Goal: Task Accomplishment & Management: Manage account settings

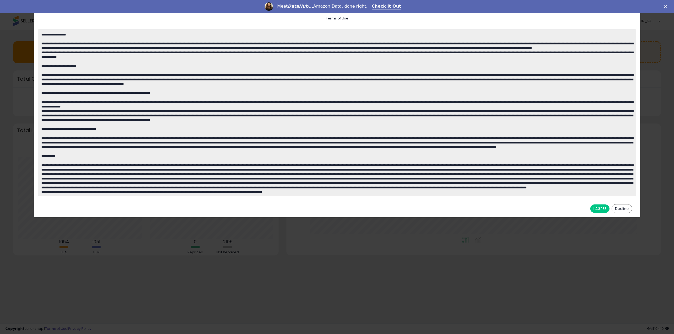
scroll to position [710, 0]
click at [601, 209] on button "I AGREE" at bounding box center [599, 209] width 19 height 8
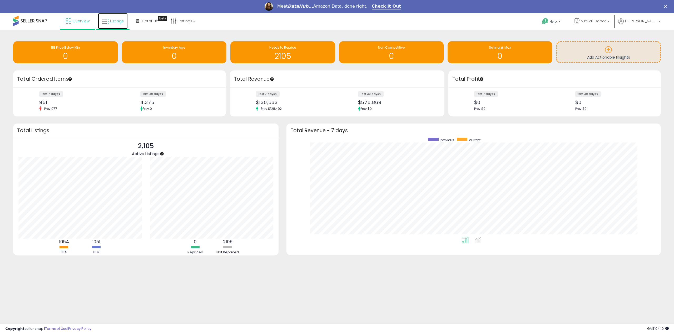
click at [112, 22] on span "Listings" at bounding box center [117, 20] width 14 height 5
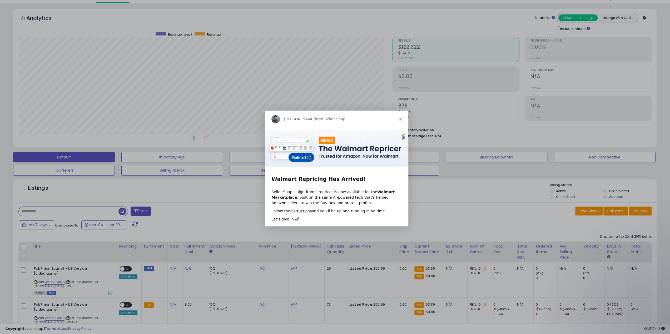
scroll to position [26, 0]
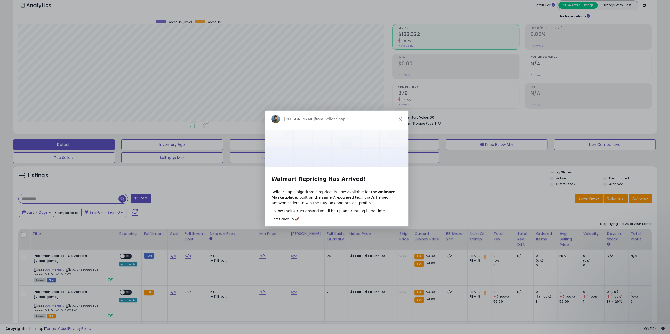
click at [400, 119] on icon "Close" at bounding box center [399, 118] width 3 height 3
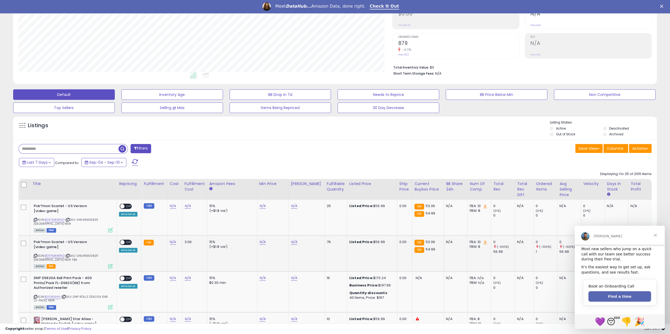
scroll to position [105, 0]
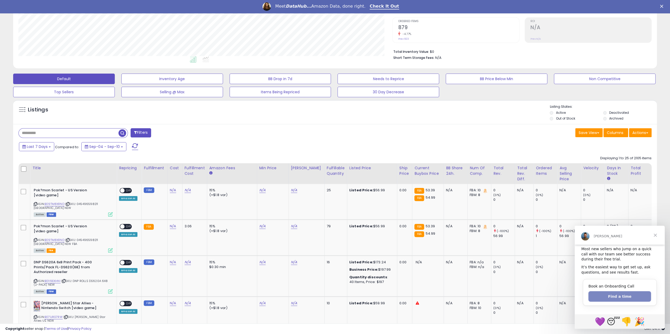
click at [615, 296] on button "Find a time" at bounding box center [619, 297] width 63 height 11
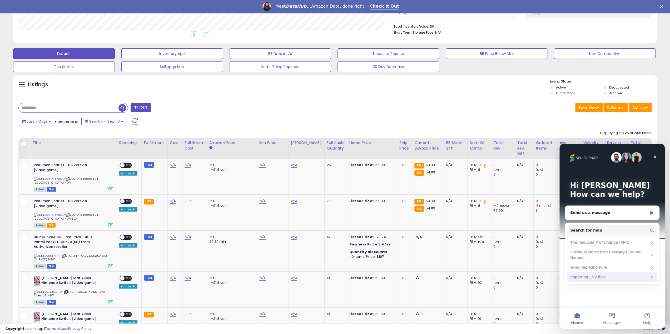
scroll to position [132, 0]
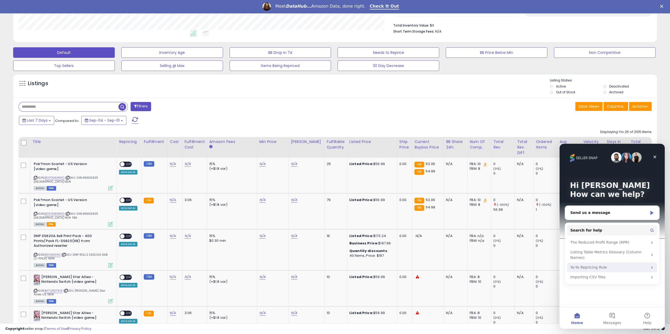
click at [599, 265] on div "Yo-Yo Repricing Rule" at bounding box center [608, 268] width 77 height 6
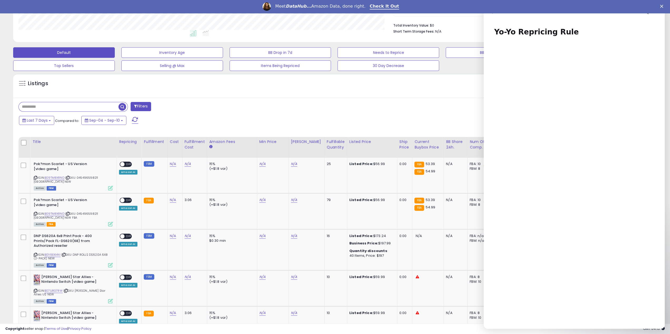
click at [69, 108] on input "text" at bounding box center [69, 106] width 100 height 9
paste input "**********"
click at [180, 106] on input "**********" at bounding box center [100, 106] width 162 height 9
type input "**********"
click at [183, 107] on span "button" at bounding box center [185, 107] width 8 height 8
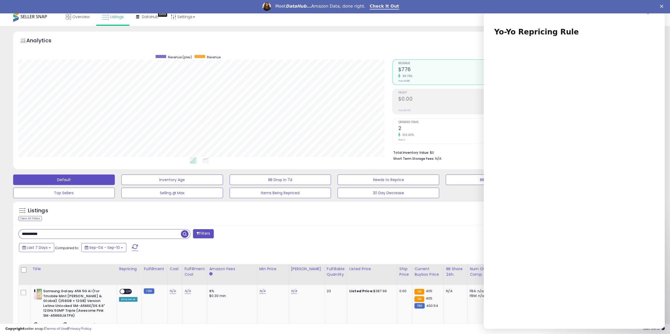
scroll to position [108, 374]
click at [663, 5] on polygon "Close" at bounding box center [661, 6] width 3 height 3
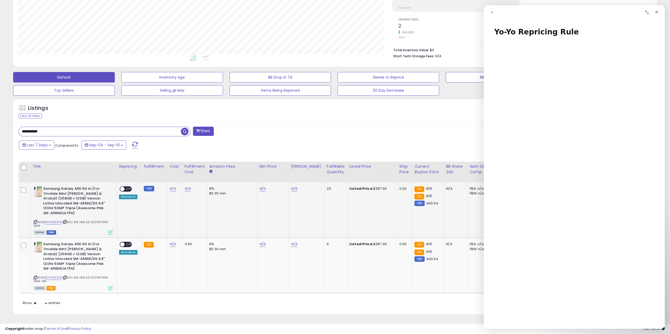
scroll to position [97, 0]
click at [171, 186] on link "N/A" at bounding box center [173, 188] width 6 height 5
click at [156, 175] on input "number" at bounding box center [155, 176] width 47 height 9
type input "***"
click at [190, 175] on button "submit" at bounding box center [185, 176] width 9 height 8
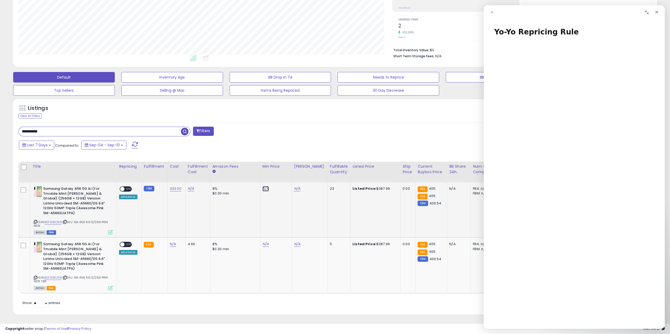
click at [262, 186] on link "N/A" at bounding box center [265, 188] width 6 height 5
click at [659, 13] on div "Close" at bounding box center [656, 11] width 9 height 9
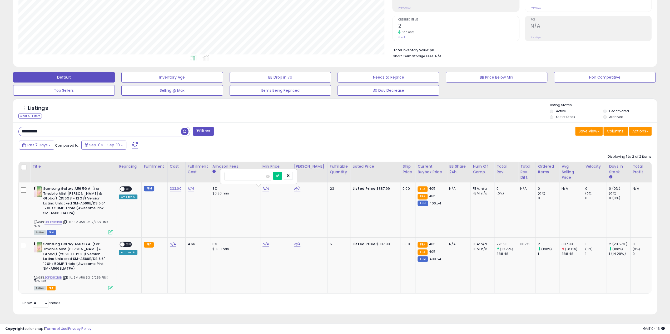
scroll to position [0, 0]
click at [254, 175] on input "number" at bounding box center [247, 176] width 47 height 9
click at [253, 175] on input "number" at bounding box center [247, 176] width 47 height 9
type input "***"
click at [279, 174] on icon "submit" at bounding box center [277, 175] width 3 height 3
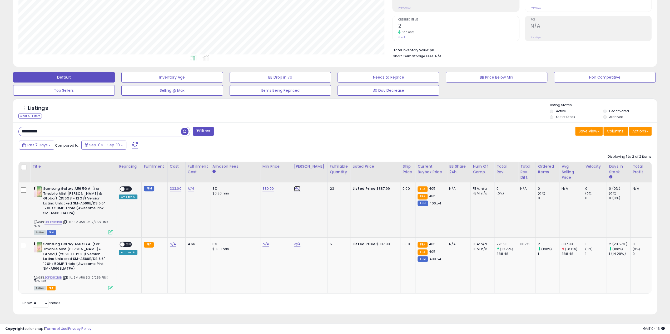
click at [294, 186] on link "N/A" at bounding box center [297, 188] width 6 height 5
click at [280, 174] on input "number" at bounding box center [279, 176] width 47 height 9
type input "******"
click at [311, 174] on icon "submit" at bounding box center [308, 175] width 3 height 3
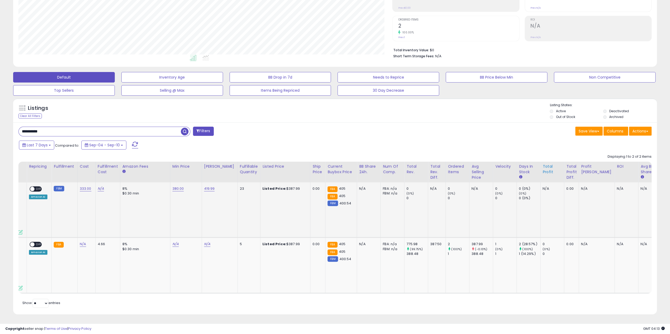
click at [542, 164] on div "Total Profit" at bounding box center [551, 169] width 19 height 11
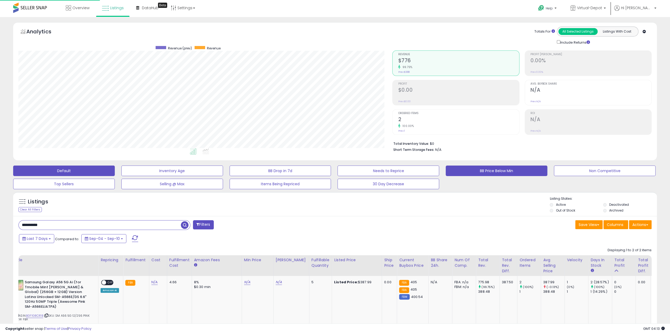
scroll to position [263069, 262803]
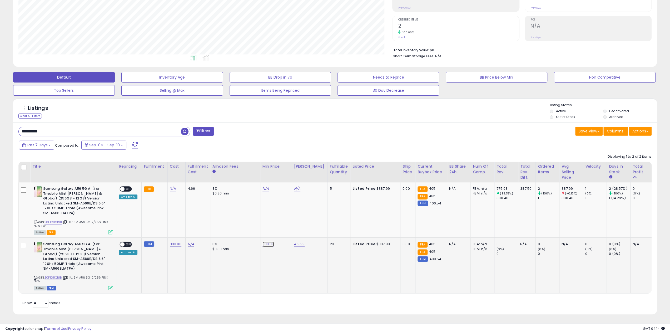
click at [264, 242] on link "380.00" at bounding box center [268, 244] width 12 height 5
click at [251, 228] on input "******" at bounding box center [250, 232] width 47 height 9
click at [250, 268] on td "8% $0.30 min" at bounding box center [235, 266] width 50 height 56
click at [284, 229] on button "submit" at bounding box center [280, 232] width 9 height 8
click at [266, 242] on link "380.00" at bounding box center [268, 244] width 12 height 5
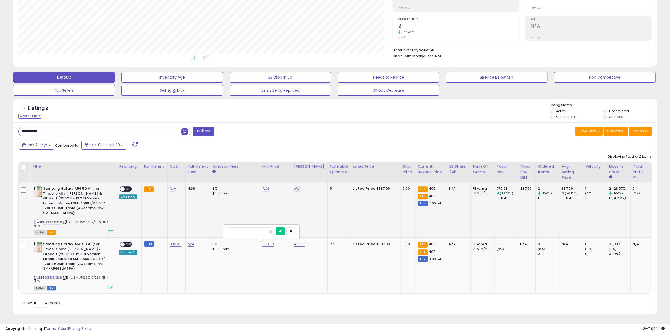
drag, startPoint x: 248, startPoint y: 227, endPoint x: 215, endPoint y: 224, distance: 33.0
click at [213, 227] on tbody "Samsung Galaxy A56 5G Ai (for Tmobile Mint Tello & Global) (256GB + 12GB) Versi…" at bounding box center [397, 238] width 757 height 111
click at [260, 186] on td "N/A" at bounding box center [276, 210] width 32 height 55
click at [266, 187] on div "N/A" at bounding box center [274, 189] width 25 height 5
click at [264, 186] on link "N/A" at bounding box center [265, 188] width 6 height 5
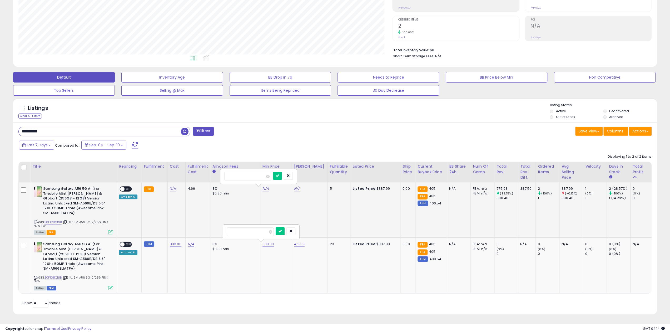
drag, startPoint x: 252, startPoint y: 175, endPoint x: 230, endPoint y: 176, distance: 22.4
click at [231, 176] on input "number" at bounding box center [247, 176] width 47 height 9
type input "******"
click at [279, 174] on icon "submit" at bounding box center [277, 175] width 3 height 3
drag, startPoint x: 307, startPoint y: 243, endPoint x: 287, endPoint y: 243, distance: 20.3
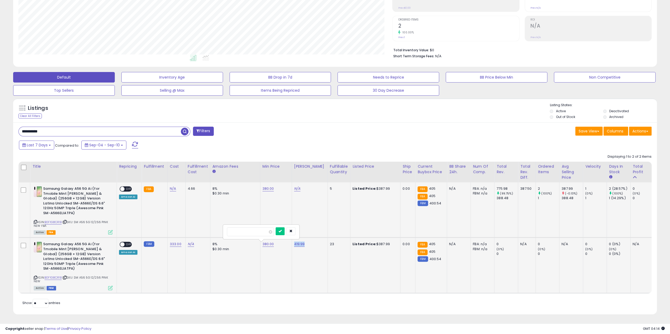
click at [287, 243] on tr "Samsung Galaxy A56 5G Ai (for Tmobile Mint Tello & Global) (256GB + 12GB) Versi…" at bounding box center [397, 266] width 757 height 56
click at [303, 247] on td "419.99" at bounding box center [310, 266] width 36 height 56
click at [298, 242] on link "419.99" at bounding box center [299, 244] width 11 height 5
click at [274, 229] on input "******" at bounding box center [281, 232] width 47 height 9
drag, startPoint x: 274, startPoint y: 229, endPoint x: 279, endPoint y: 228, distance: 5.2
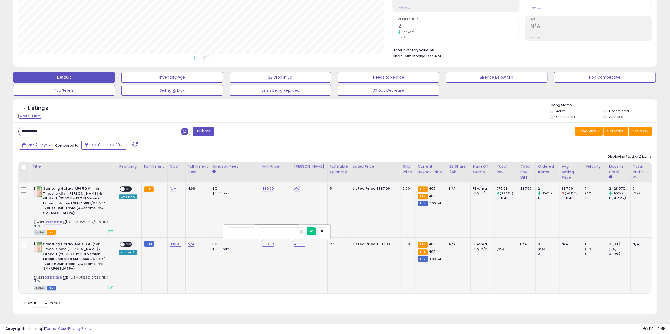
click at [274, 229] on input "******" at bounding box center [281, 232] width 47 height 9
drag, startPoint x: 282, startPoint y: 227, endPoint x: 268, endPoint y: 218, distance: 16.9
click at [253, 238] on tr "Samsung Galaxy A56 5G Ai (for Tmobile Mint Tello & Global) (256GB + 12GB) Versi…" at bounding box center [397, 266] width 757 height 56
click at [297, 186] on link "N/A" at bounding box center [297, 188] width 6 height 5
click at [276, 175] on input "number" at bounding box center [279, 176] width 47 height 9
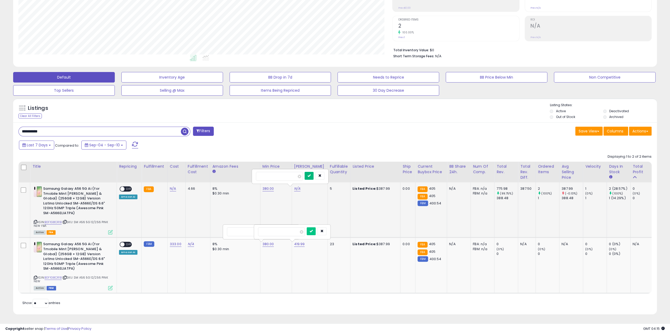
type input "******"
click at [313, 172] on button "submit" at bounding box center [308, 176] width 9 height 8
click at [298, 201] on td "419.99" at bounding box center [310, 210] width 36 height 55
click at [127, 187] on span "OFF" at bounding box center [128, 189] width 8 height 4
click at [155, 204] on td "FBA" at bounding box center [155, 210] width 26 height 55
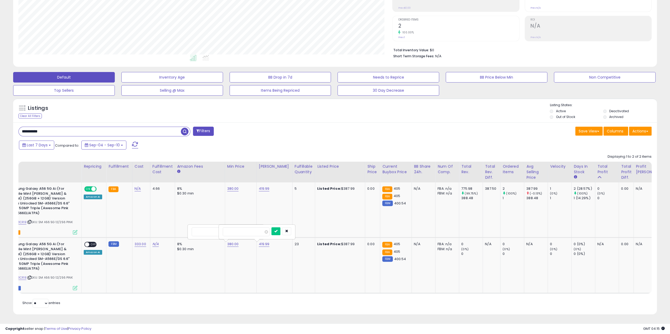
scroll to position [0, 41]
